Goal: Information Seeking & Learning: Learn about a topic

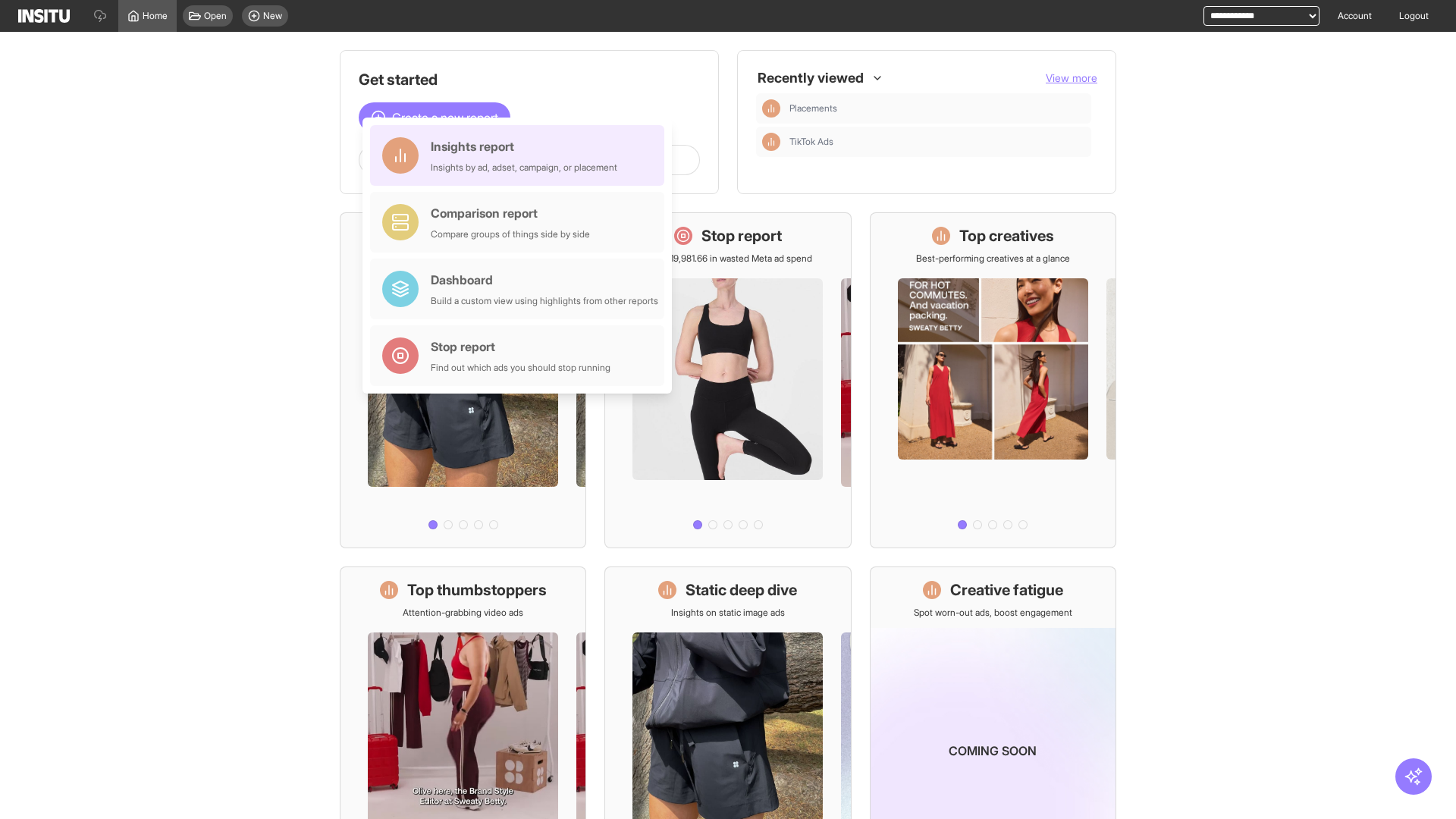
click at [521, 155] on div "Insights report Insights by ad, adset, campaign, or placement" at bounding box center [524, 155] width 187 height 37
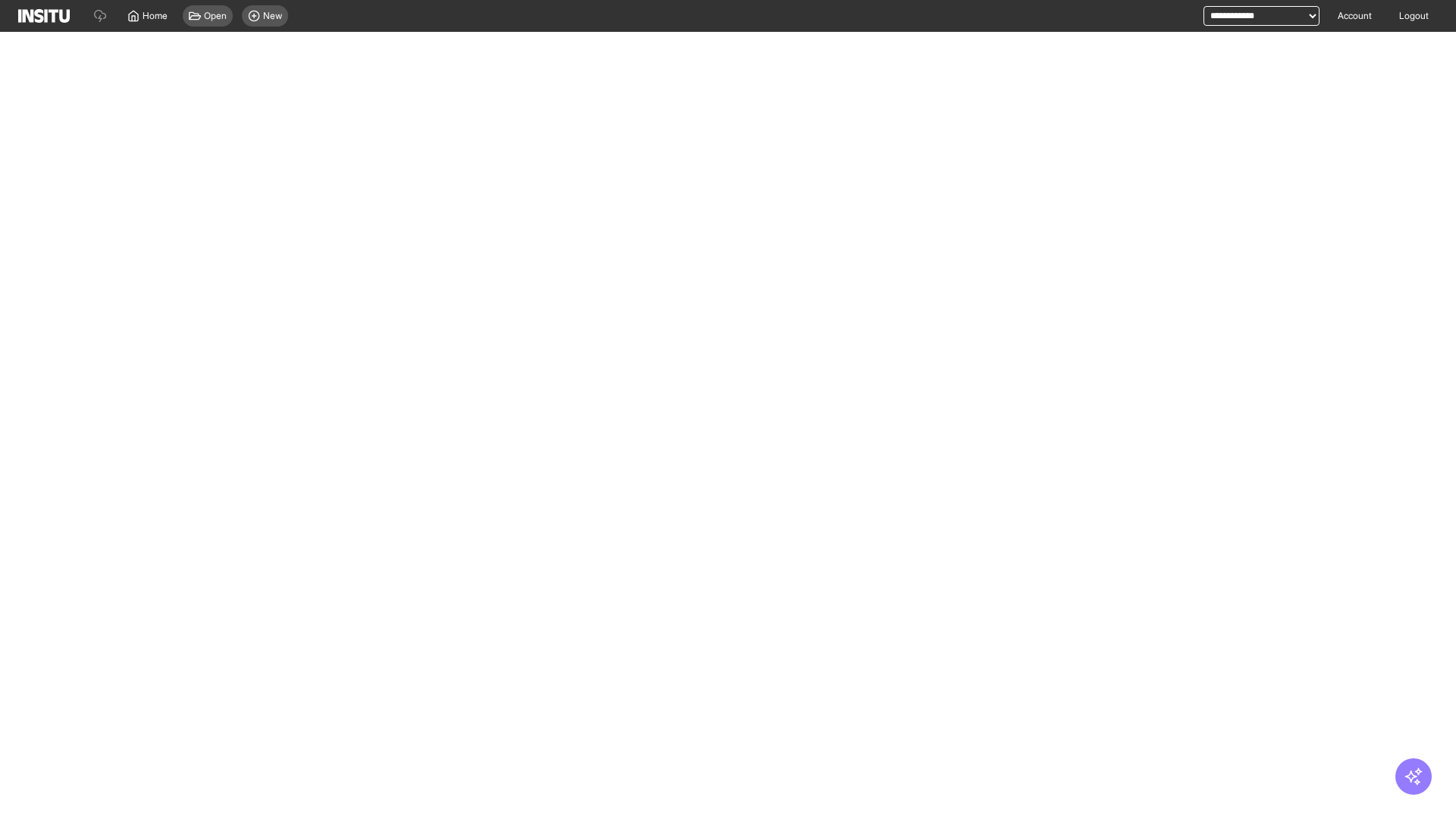
select select "**"
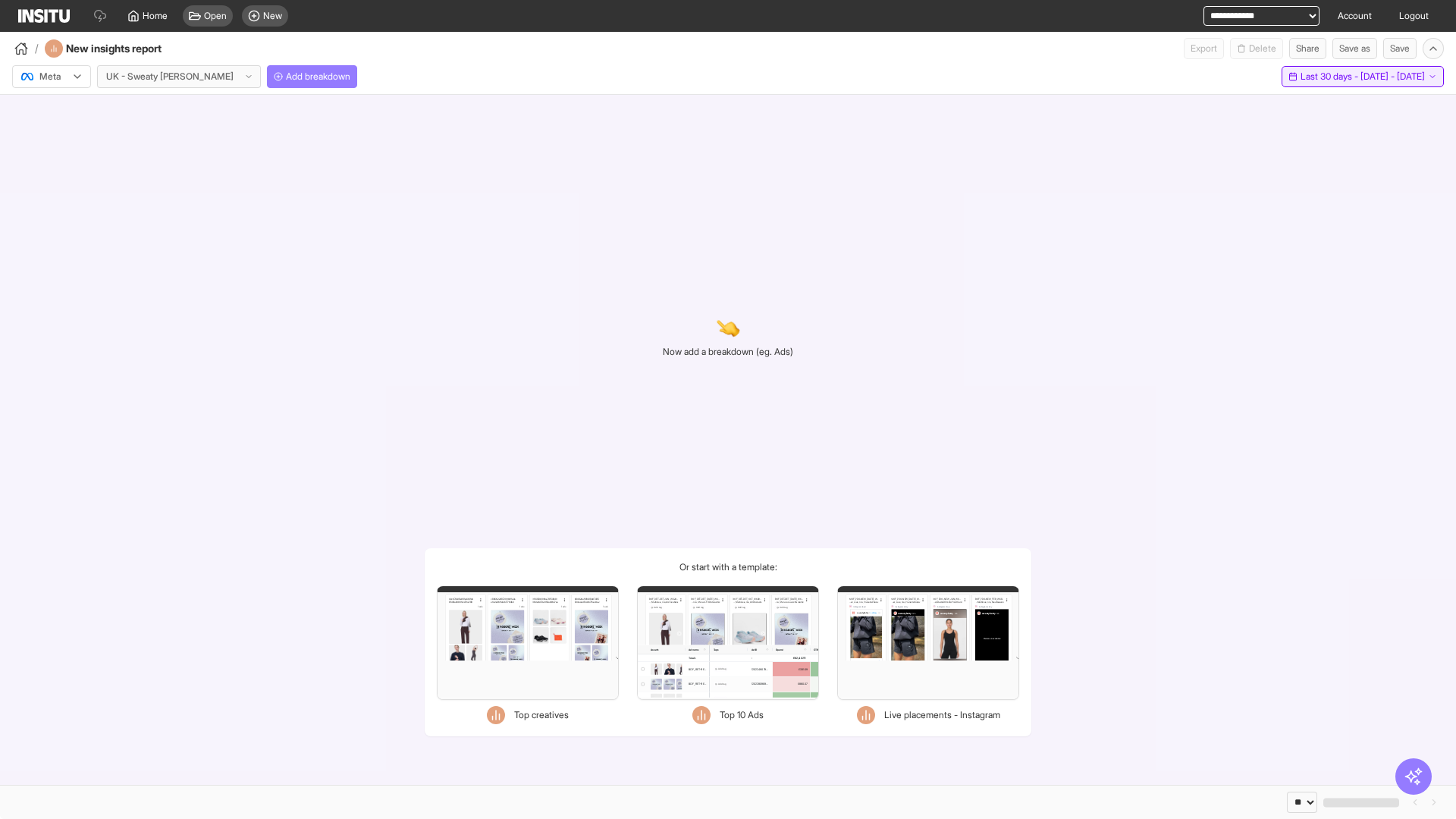
click at [1328, 76] on span "Last 30 days - [DATE] - [DATE]" at bounding box center [1362, 76] width 124 height 12
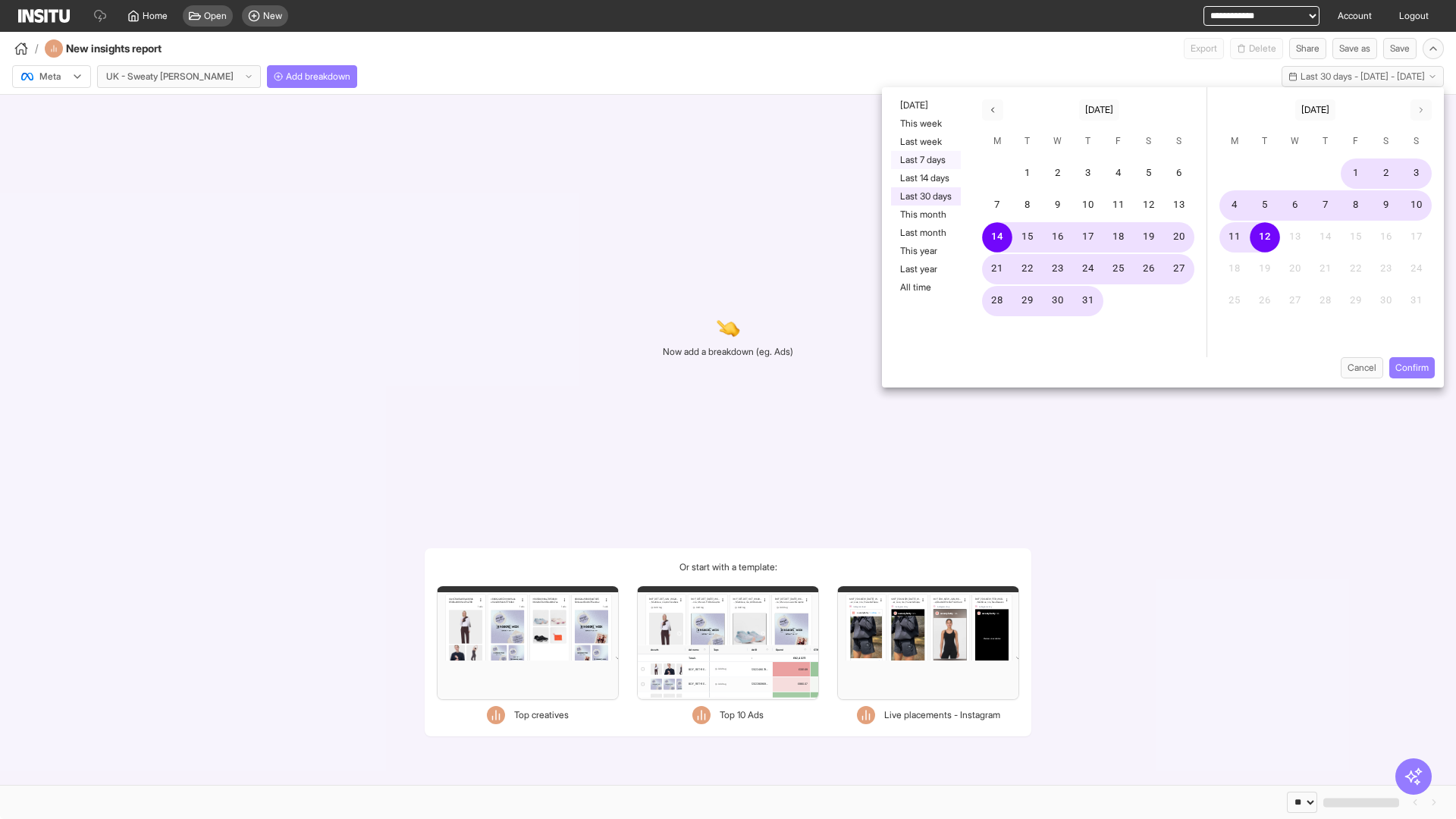
click at [925, 160] on button "Last 7 days" at bounding box center [926, 160] width 70 height 18
